Goal: Information Seeking & Learning: Learn about a topic

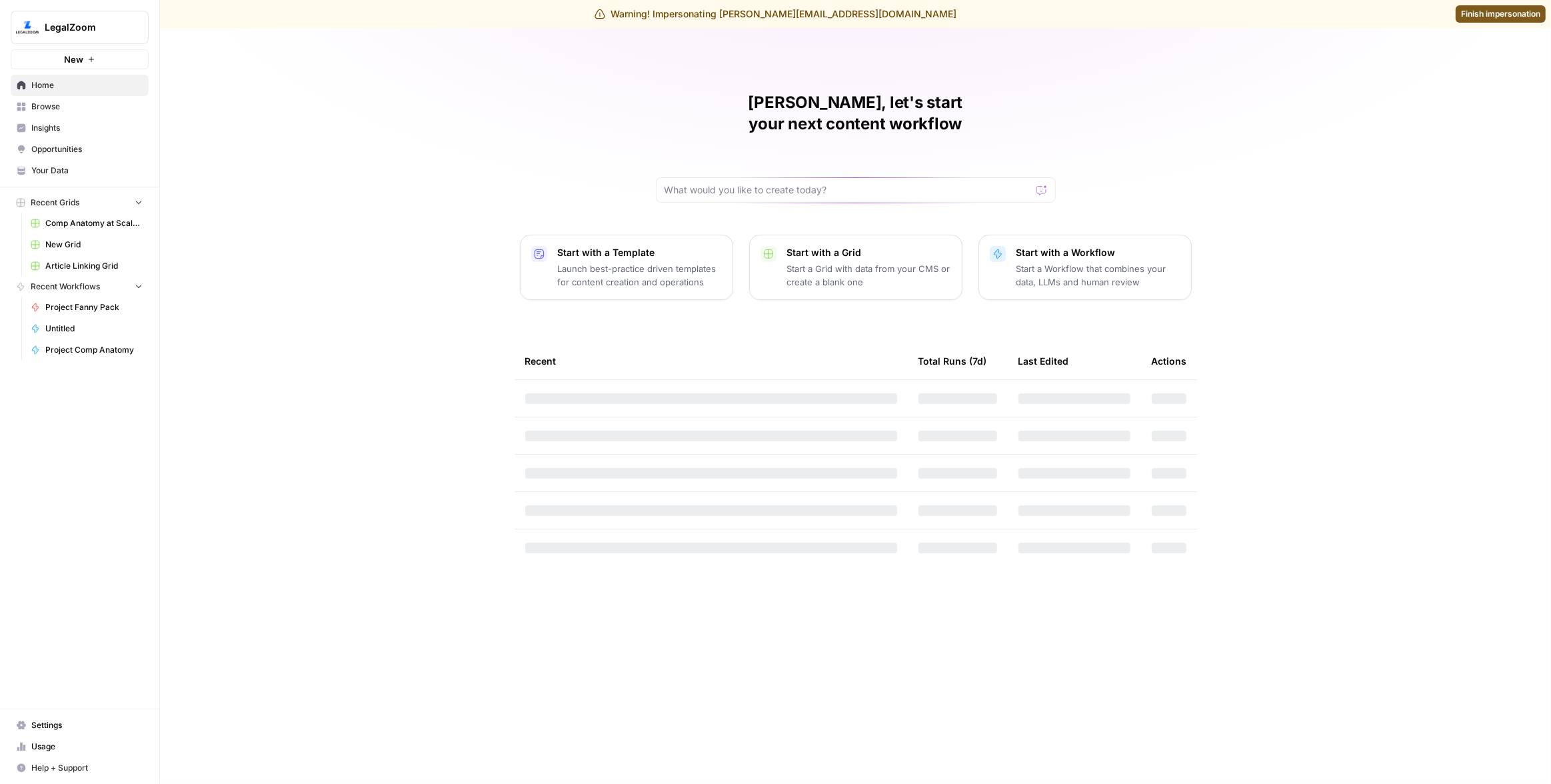
click at [78, 125] on span "Insights" at bounding box center [87, 128] width 111 height 12
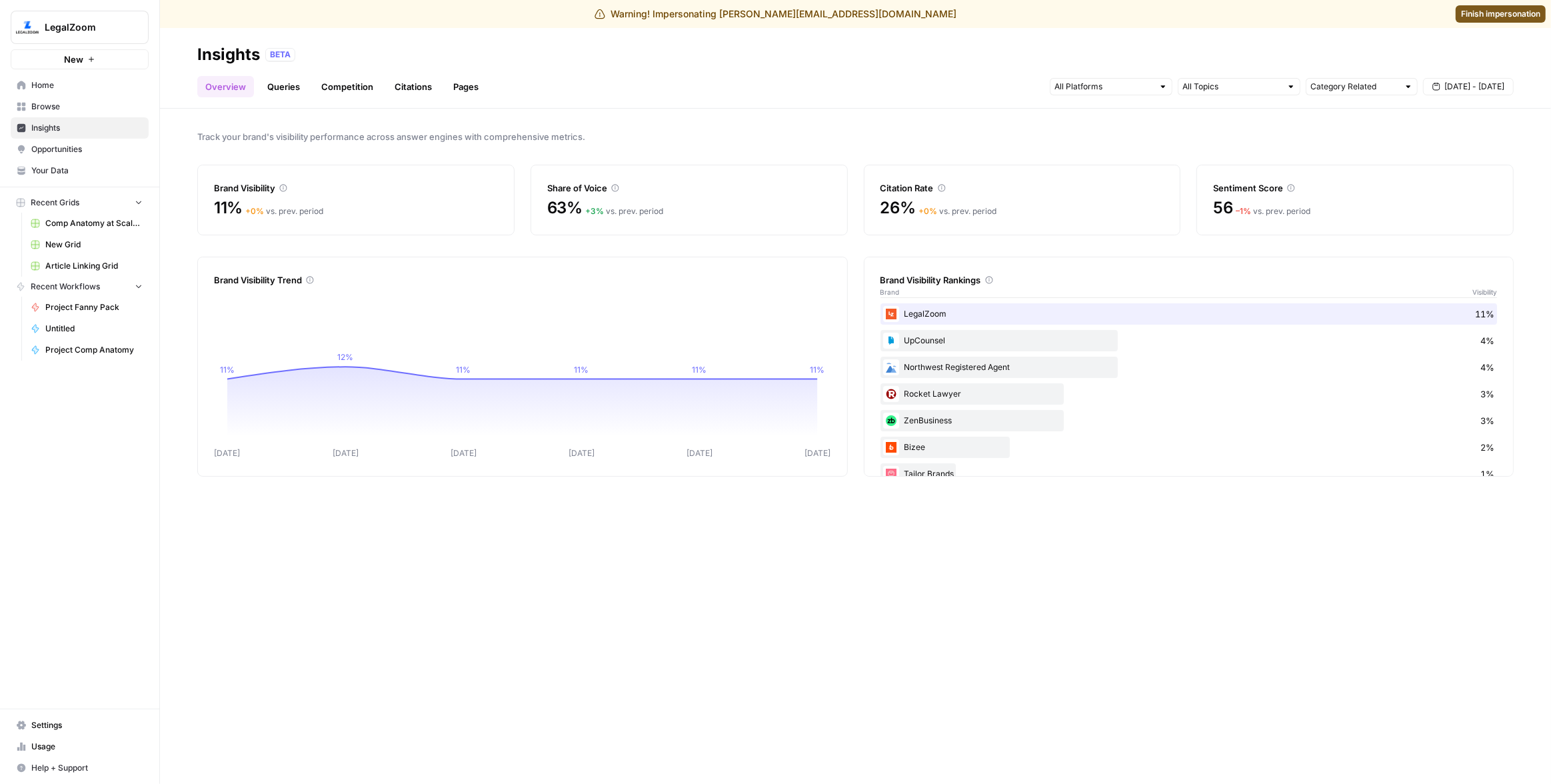
click at [431, 91] on link "Citations" at bounding box center [413, 87] width 53 height 21
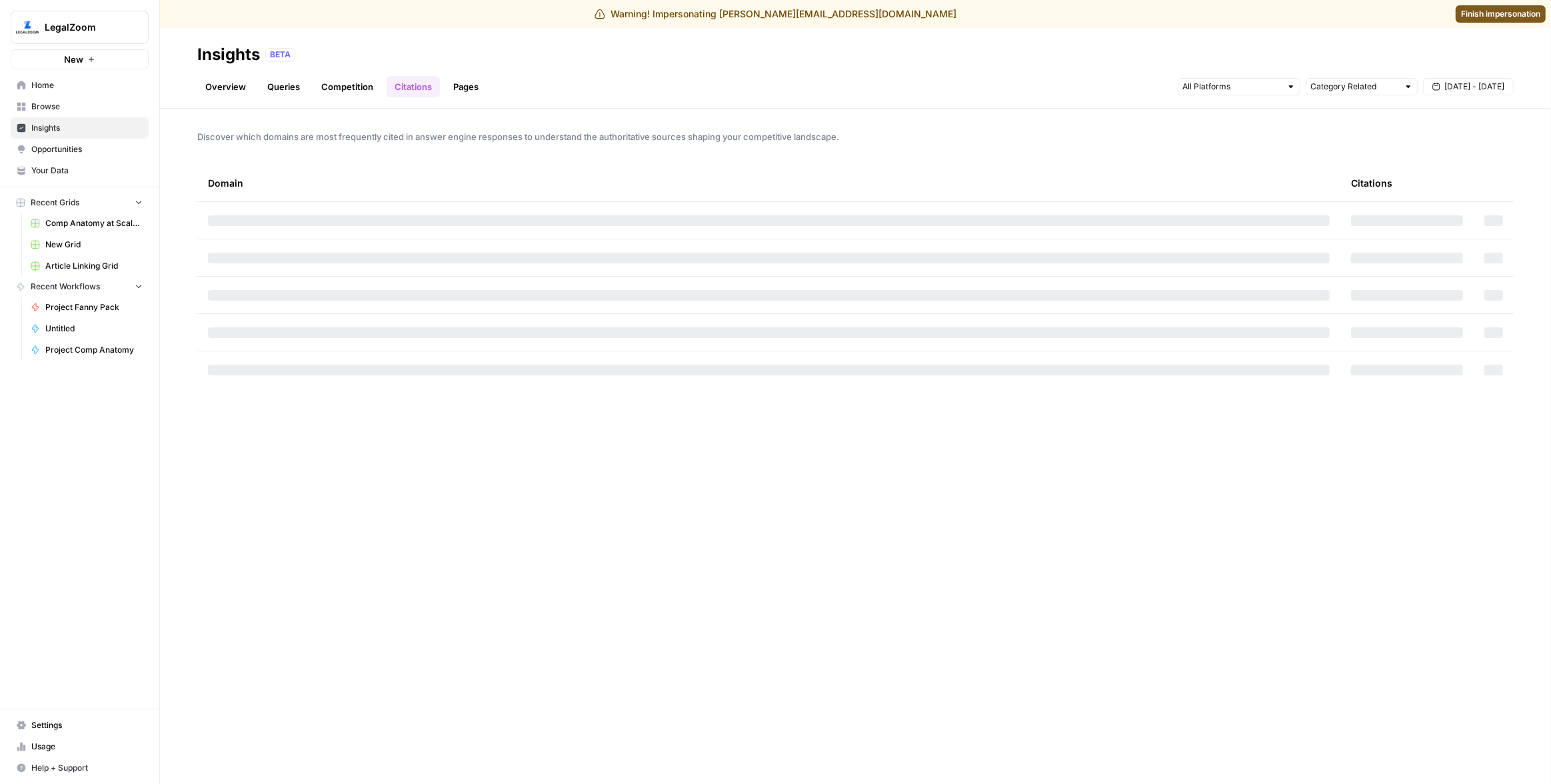
click at [227, 84] on link "Overview" at bounding box center [225, 87] width 56 height 21
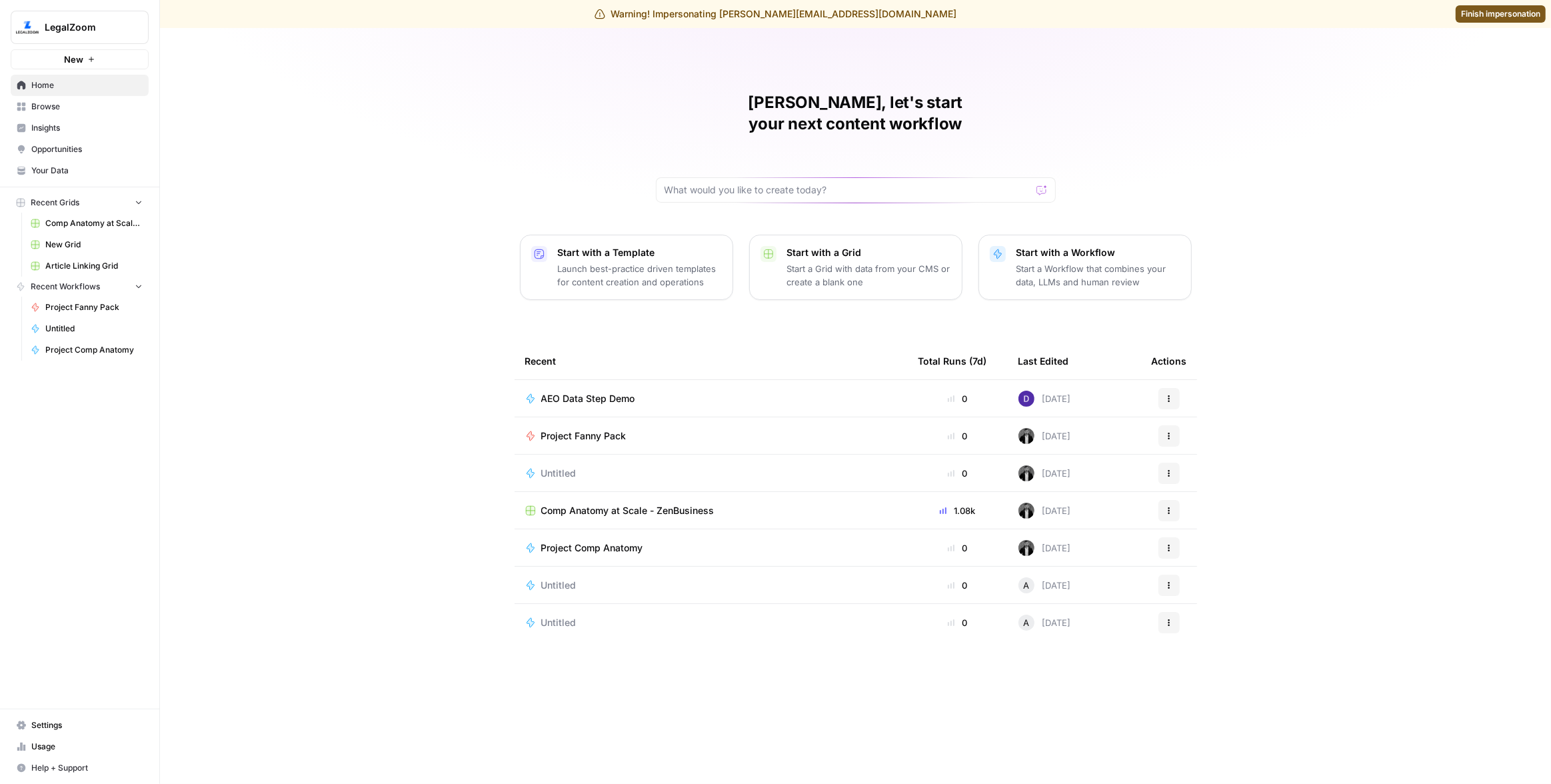
click at [68, 119] on link "Insights" at bounding box center [80, 128] width 138 height 21
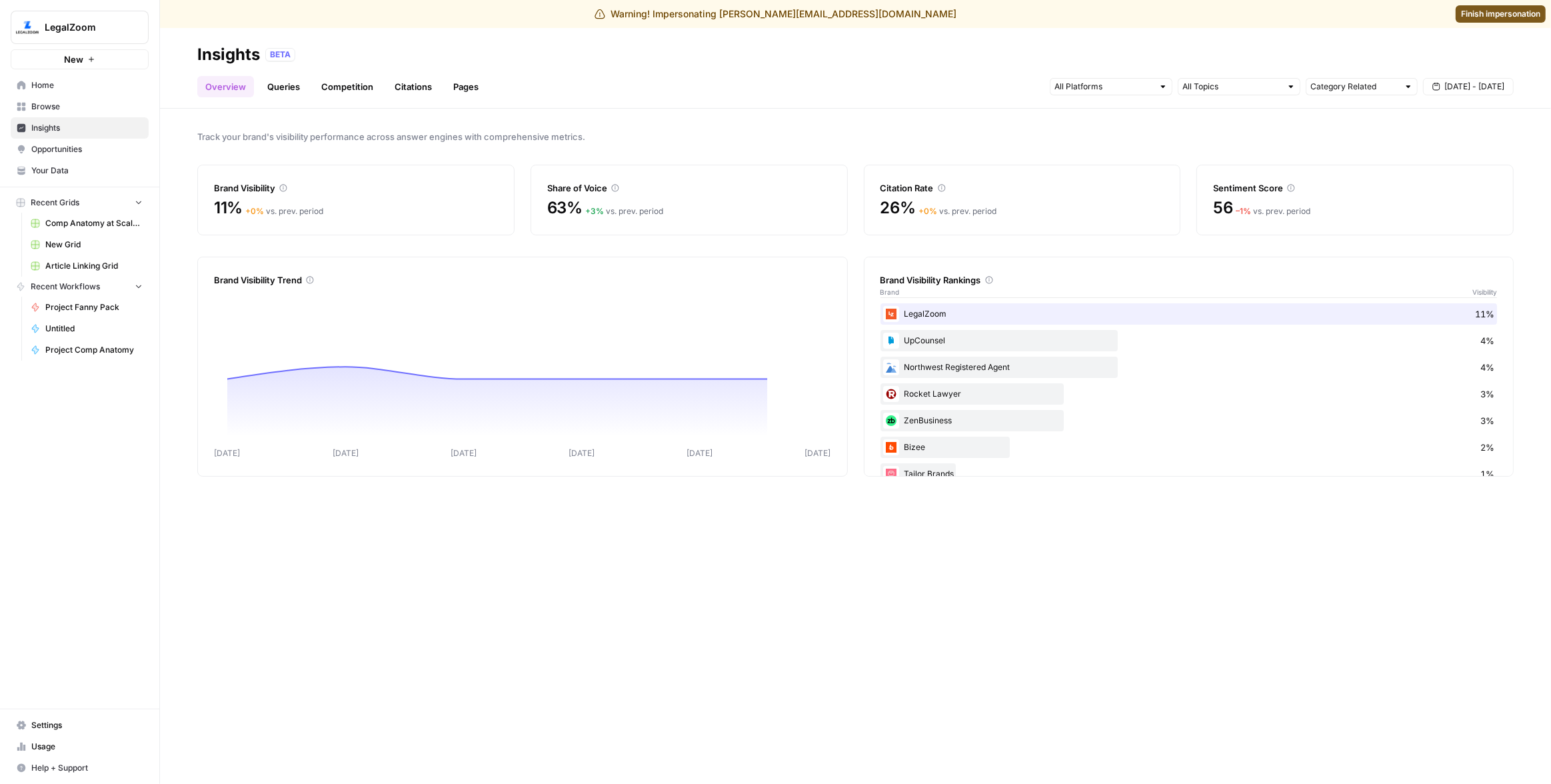
click at [1470, 44] on div "Insights BETA" at bounding box center [855, 55] width 1316 height 21
click at [947, 46] on div "Insights BETA" at bounding box center [855, 55] width 1316 height 21
click at [296, 86] on link "Queries" at bounding box center [284, 87] width 48 height 21
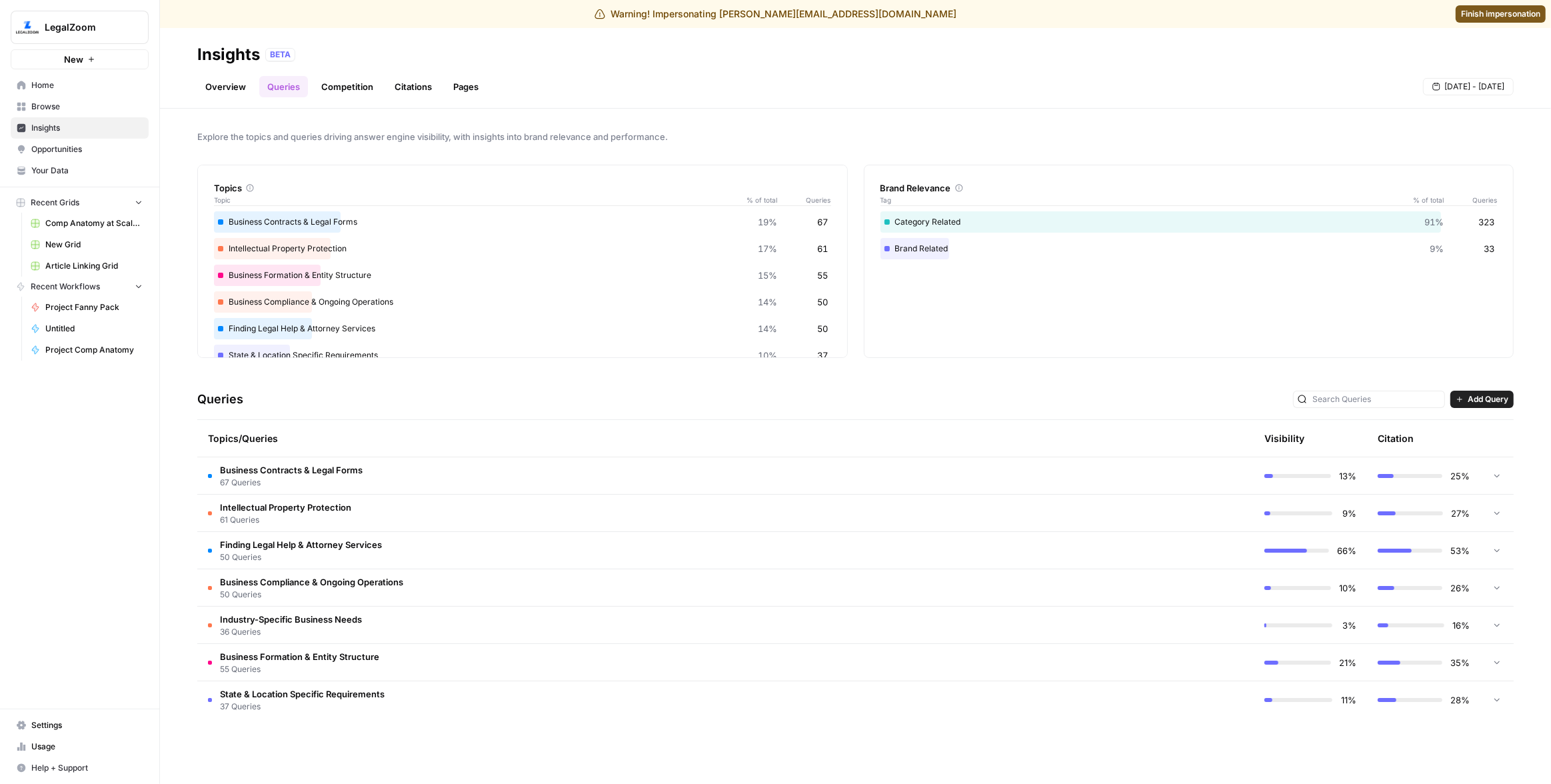
click at [343, 80] on link "Competition" at bounding box center [347, 87] width 68 height 21
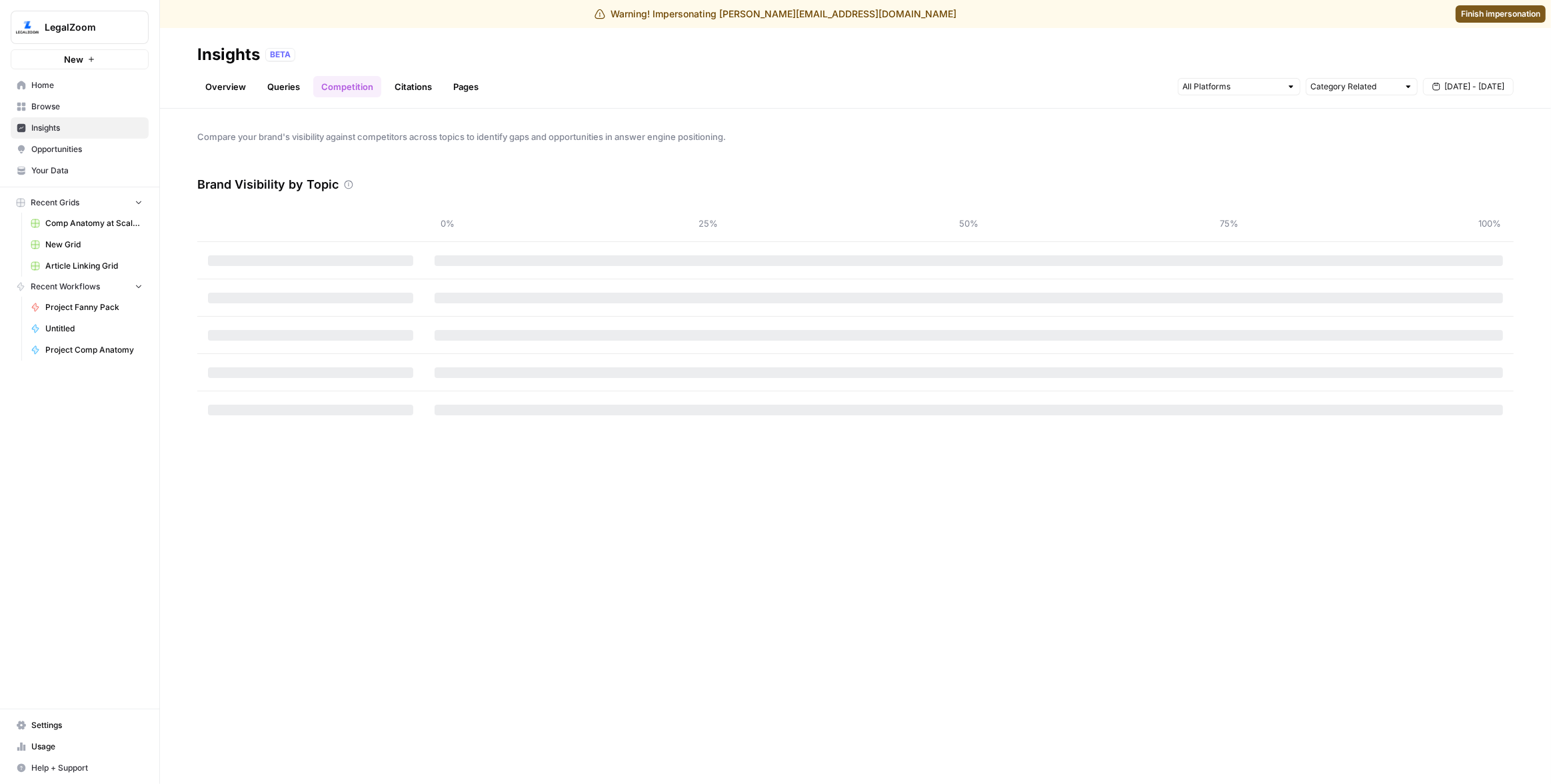
click at [401, 86] on link "Citations" at bounding box center [413, 87] width 53 height 21
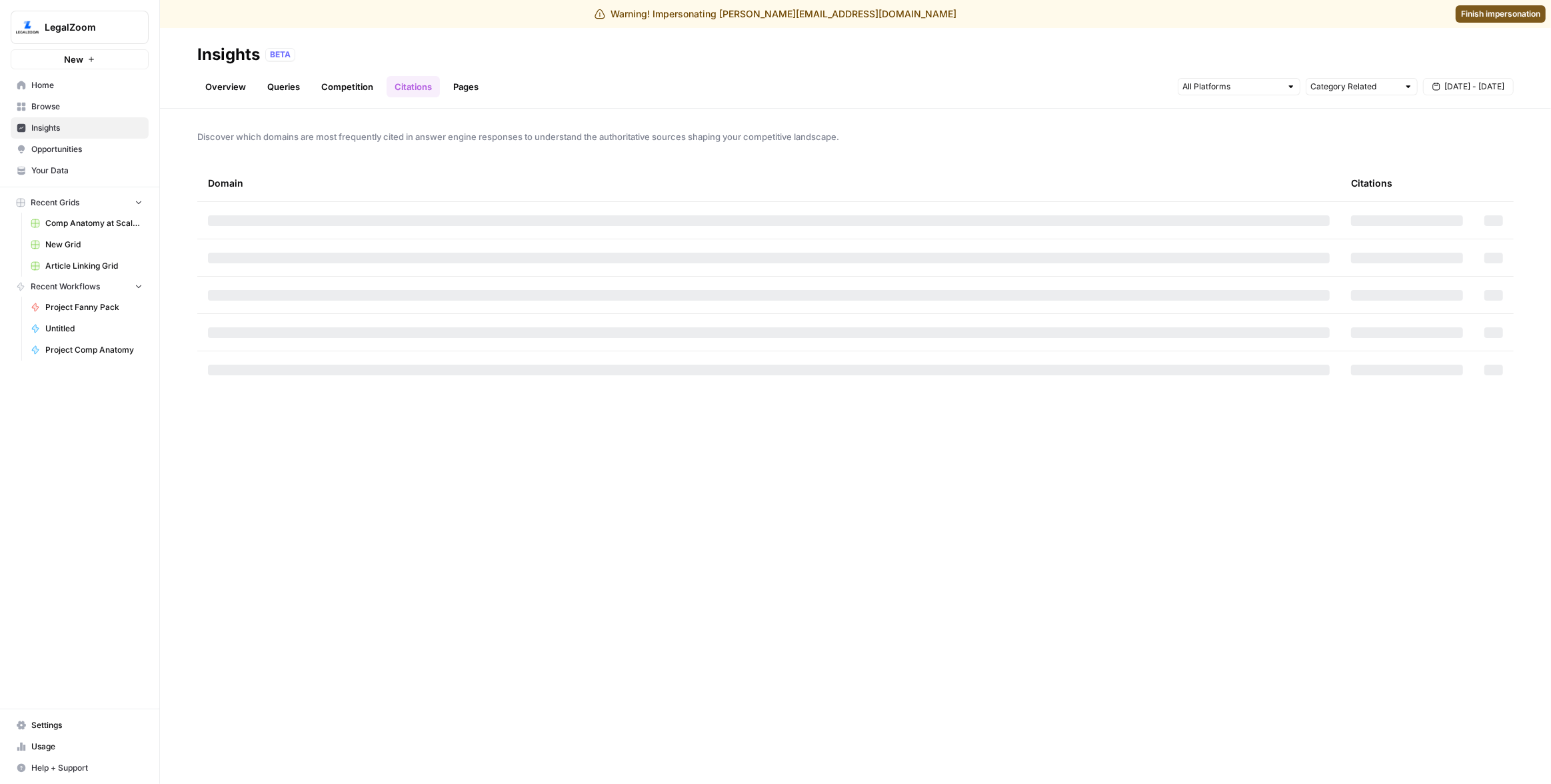
click at [478, 87] on link "Pages" at bounding box center [466, 87] width 41 height 21
click at [216, 86] on link "Overview" at bounding box center [225, 87] width 56 height 21
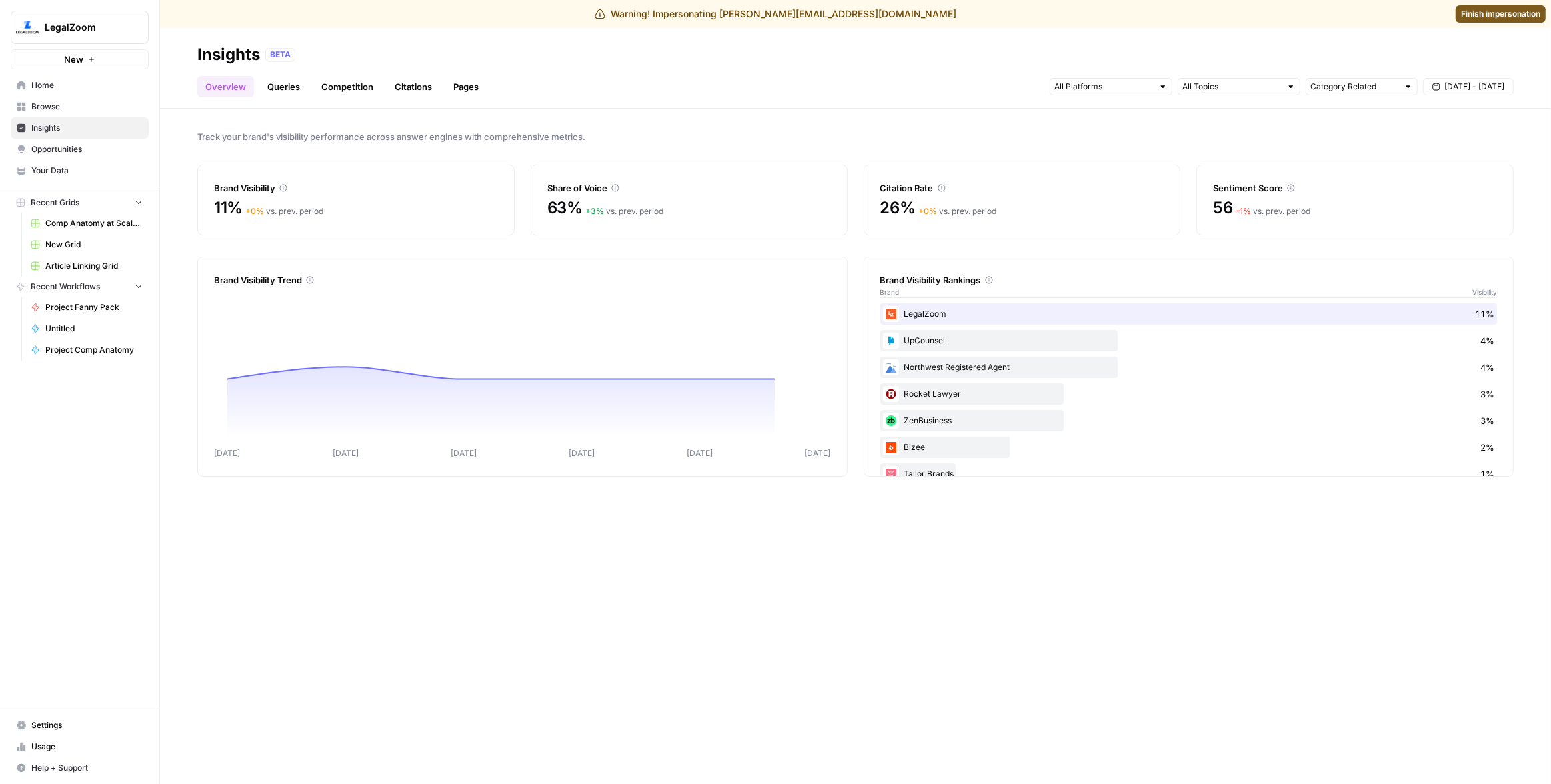
click at [110, 36] on button "LegalZoom" at bounding box center [80, 27] width 138 height 33
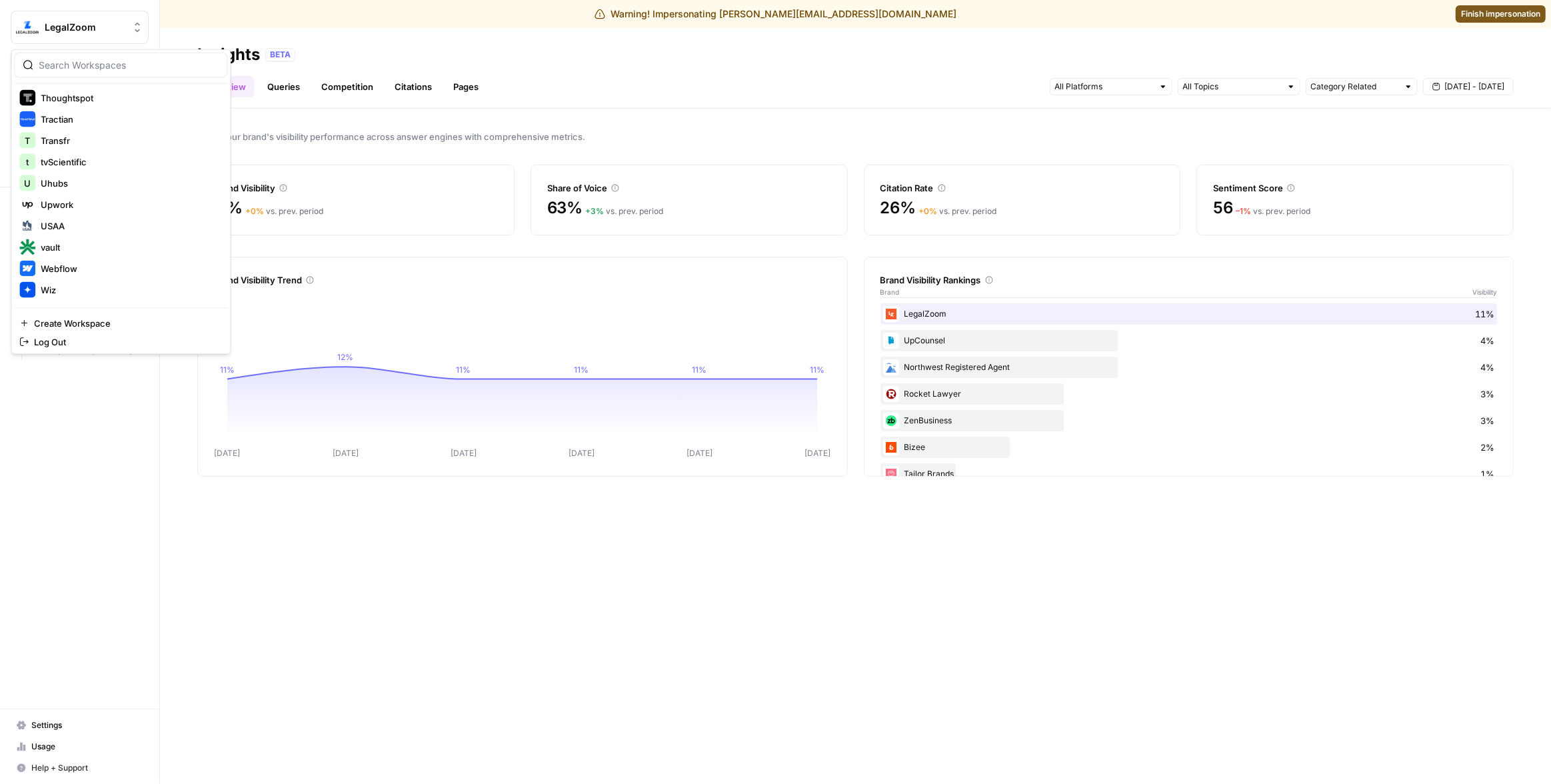
scroll to position [1353, 0]
click at [118, 72] on div at bounding box center [120, 66] width 213 height 26
type input "legal"
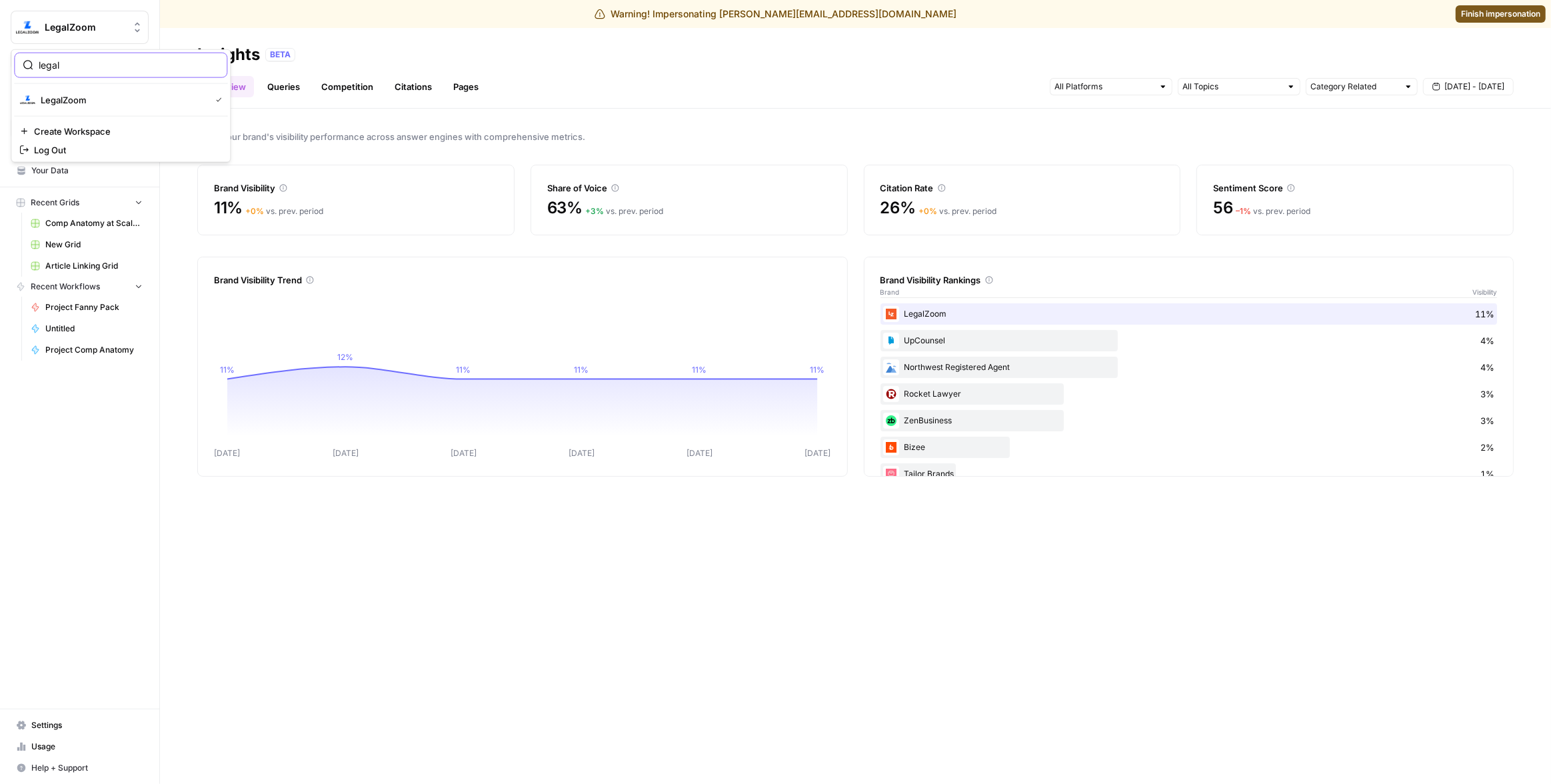
scroll to position [0, 0]
click at [116, 153] on span "Opportunities" at bounding box center [87, 149] width 111 height 12
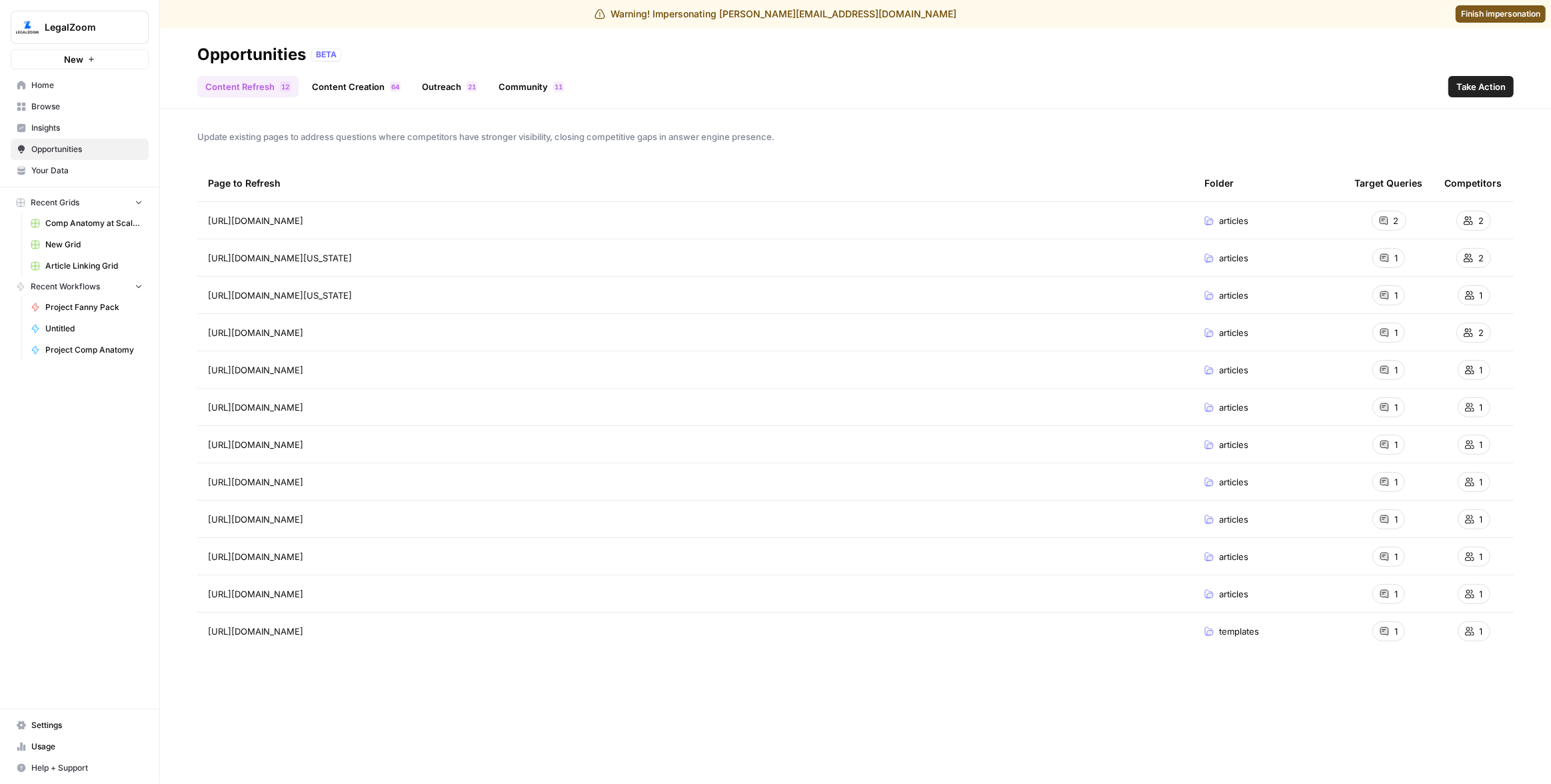
click at [111, 166] on span "Your Data" at bounding box center [87, 170] width 111 height 12
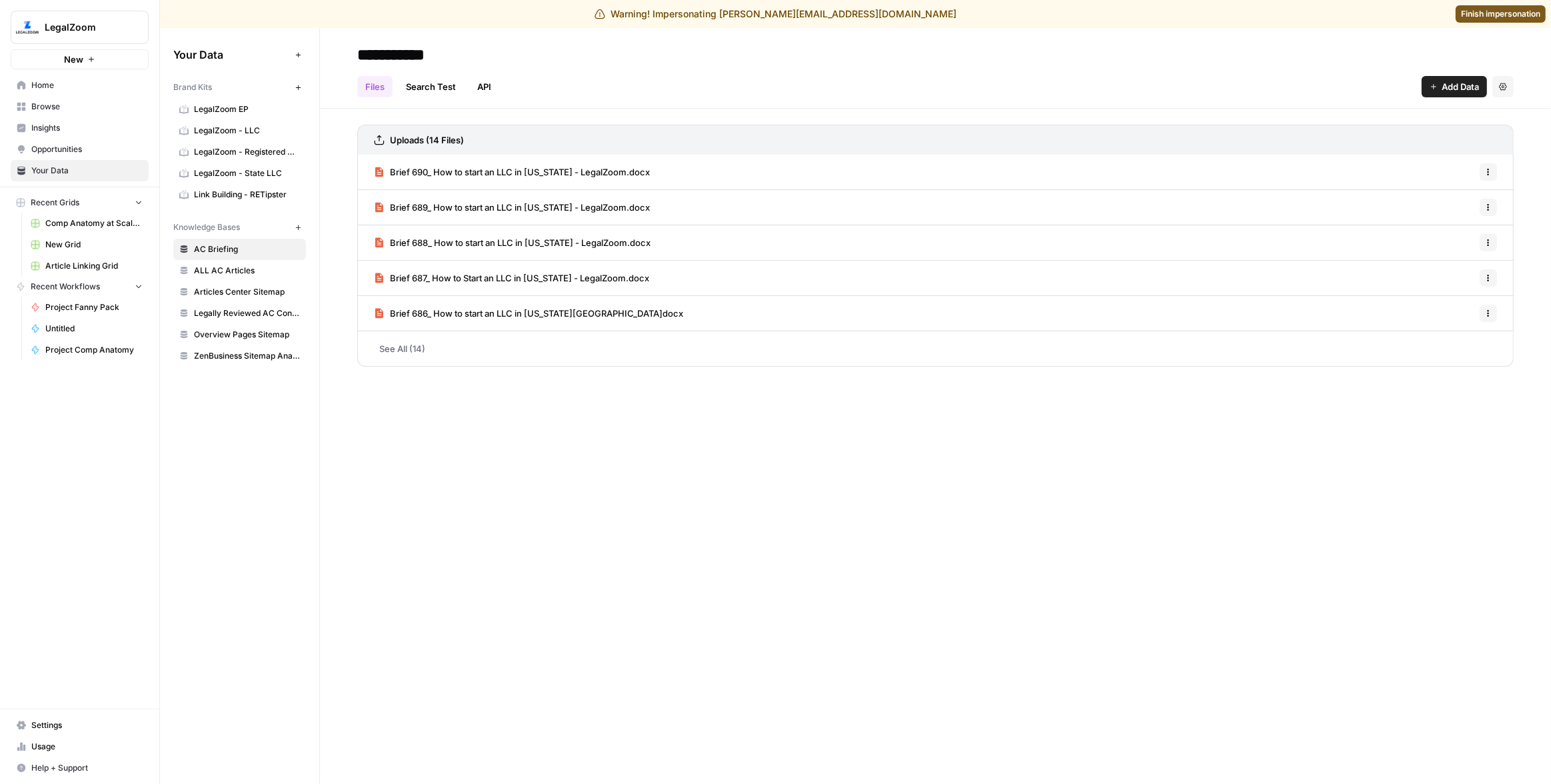
click at [232, 128] on span "LegalZoom - LLC" at bounding box center [247, 130] width 106 height 12
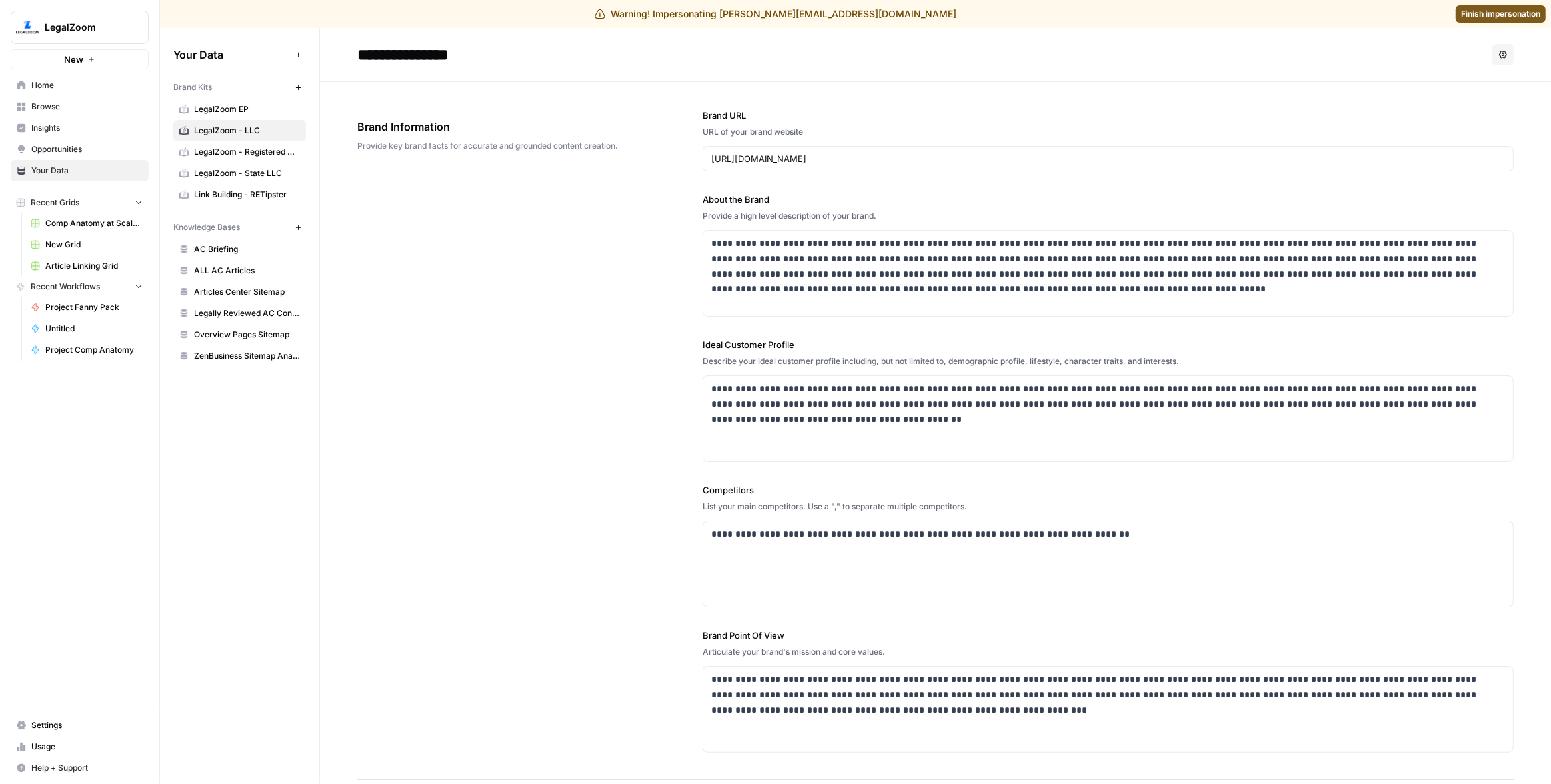
click at [474, 194] on div "**********" at bounding box center [935, 430] width 1157 height 698
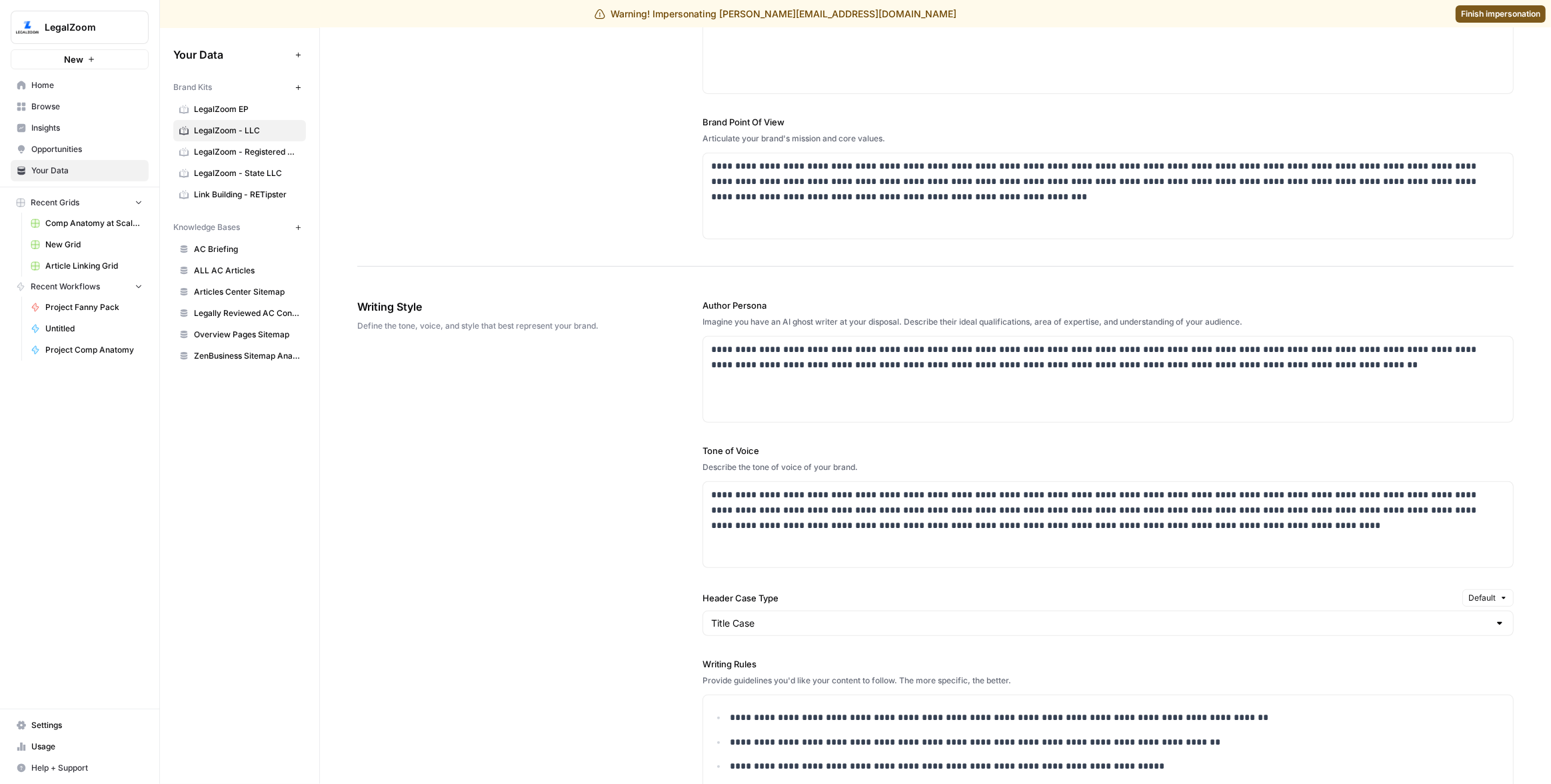
scroll to position [7, 0]
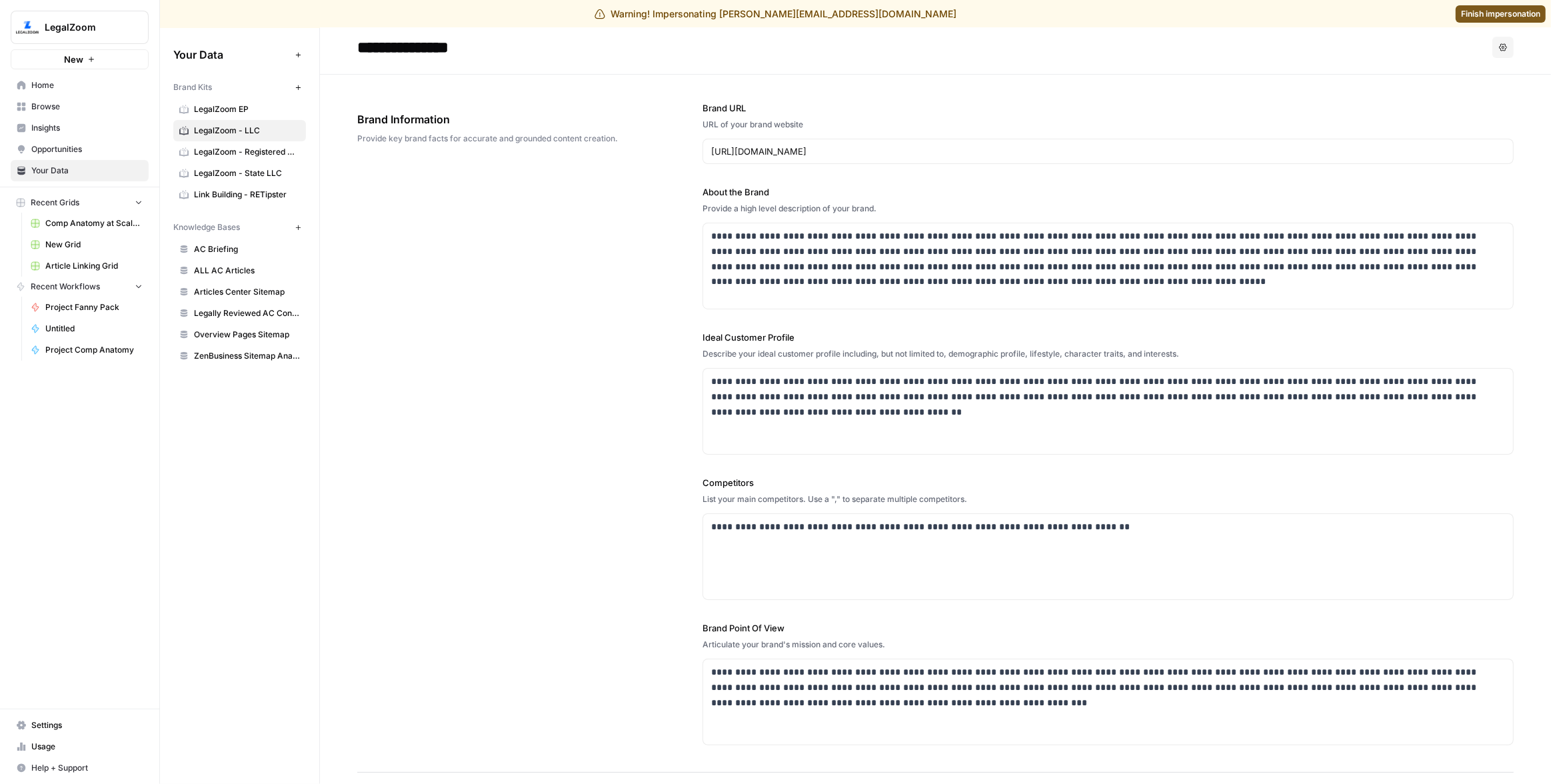
click at [1498, 12] on span "Finish impersonation" at bounding box center [1500, 14] width 79 height 12
